Goal: Task Accomplishment & Management: Complete application form

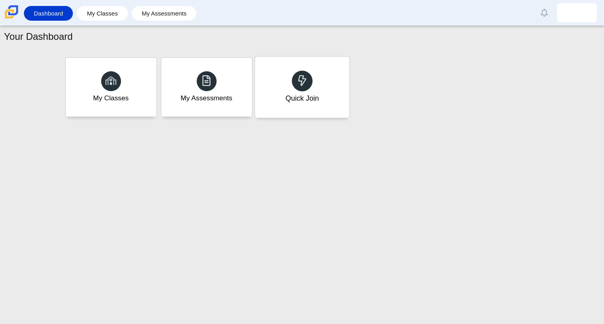
click at [308, 98] on div "Quick Join" at bounding box center [301, 98] width 33 height 10
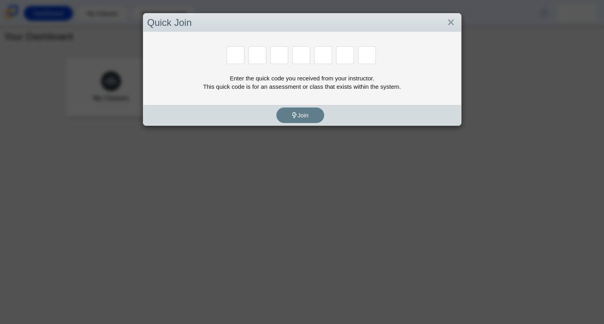
click at [284, 89] on div "Enter the quick code you received from your instructor. This quick code is for …" at bounding box center [302, 82] width 310 height 17
click at [242, 56] on input "Enter Access Code Digit 1" at bounding box center [235, 55] width 18 height 18
type input "f"
type input "7"
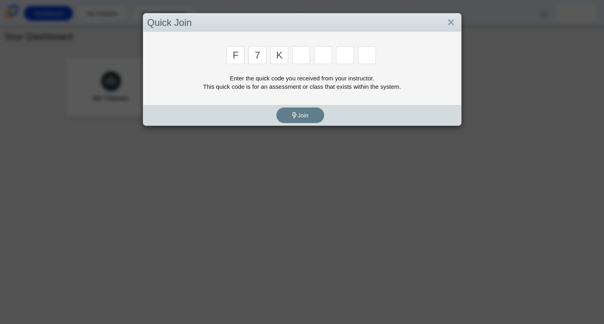
type input "k"
type input "m"
type input "c"
type input "h"
type input "w"
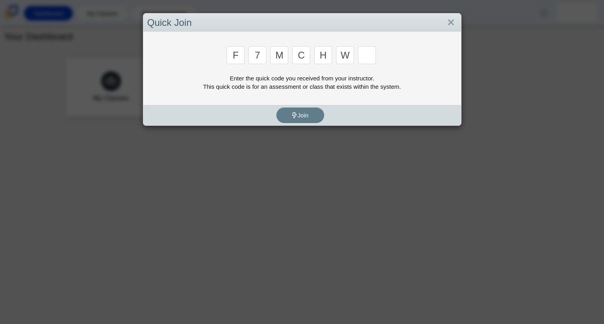
type input "k"
